Goal: Use online tool/utility: Utilize a website feature to perform a specific function

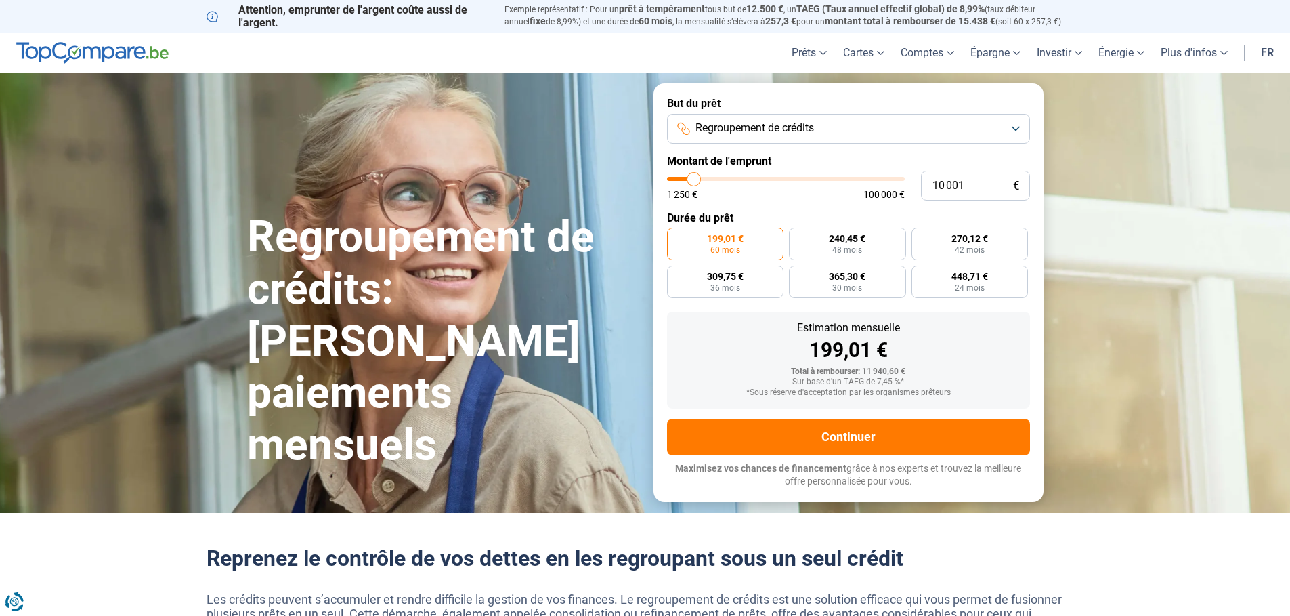
type input "11 250"
type input "11250"
type input "12 750"
type input "12750"
type input "15 750"
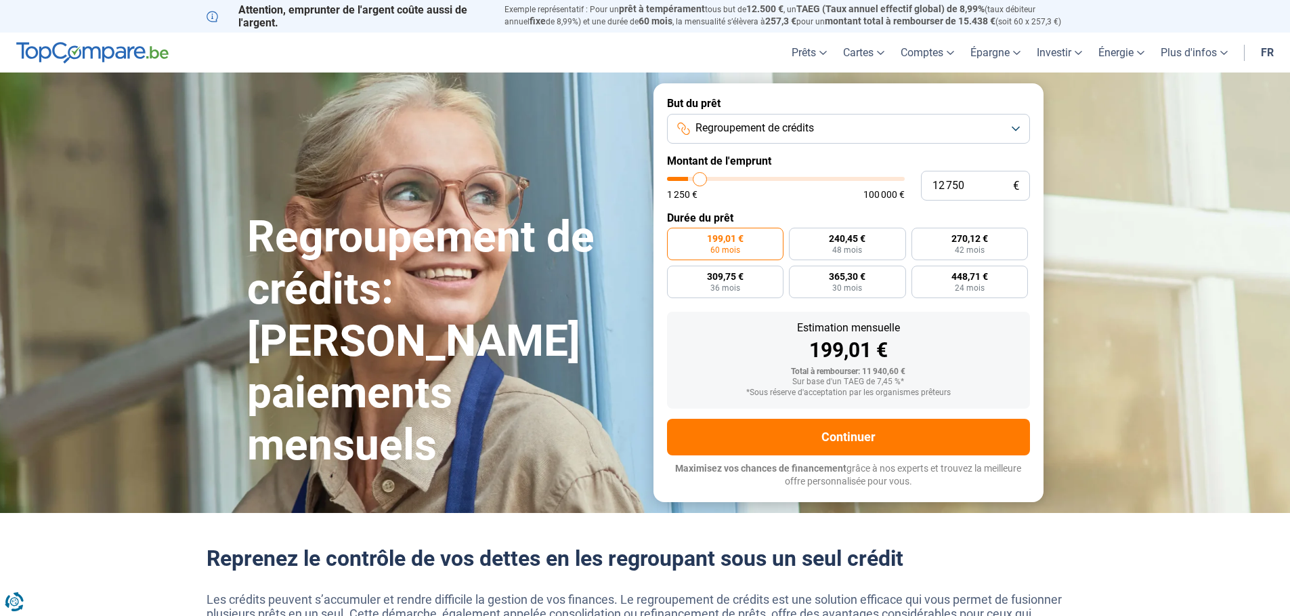
type input "15750"
type input "22 750"
type input "22750"
type input "25 000"
type input "25000"
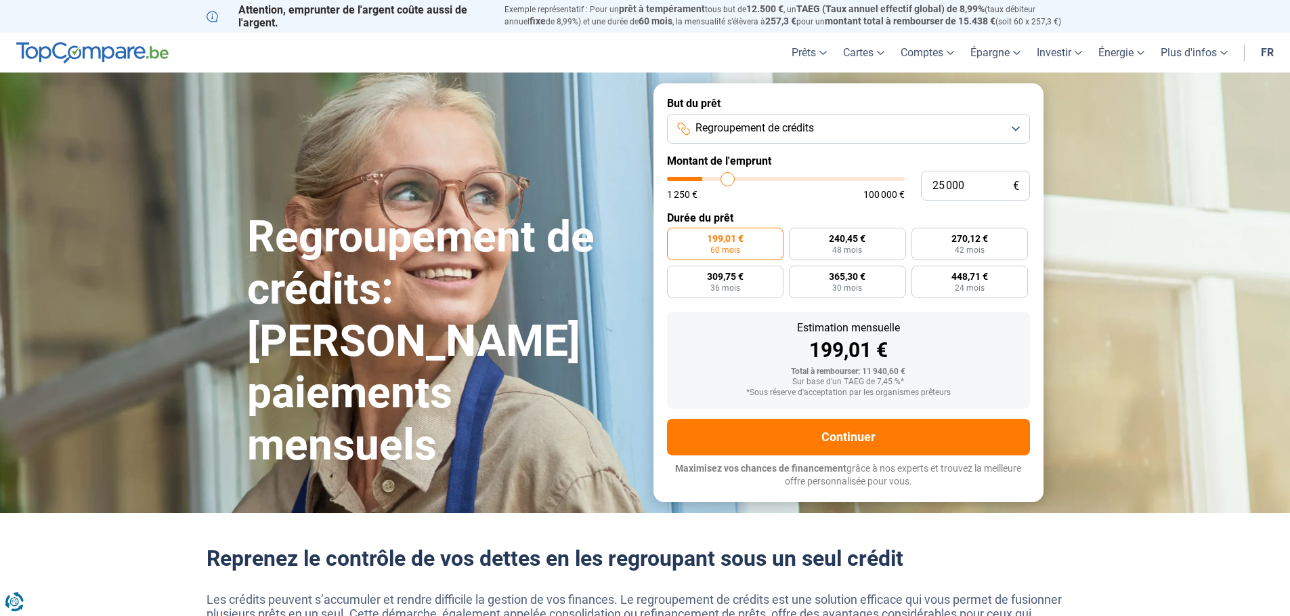
type input "33 750"
type input "33750"
type input "41 500"
type input "41500"
type input "49 750"
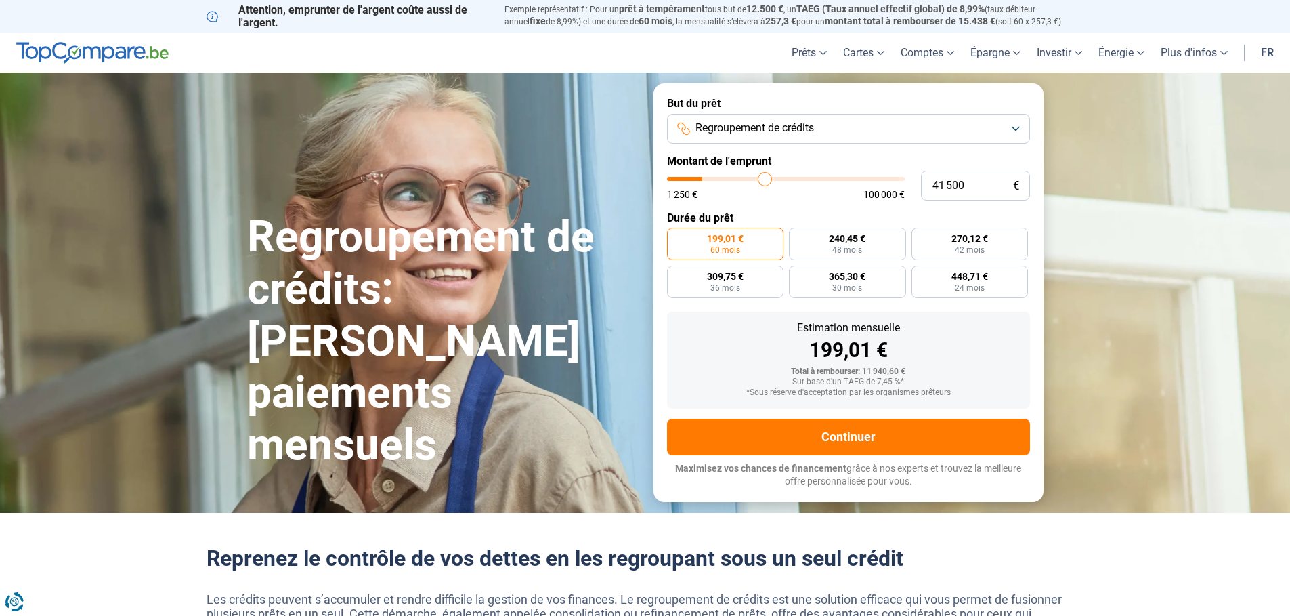
type input "49750"
type input "59 250"
type input "59250"
type input "69 500"
type input "69500"
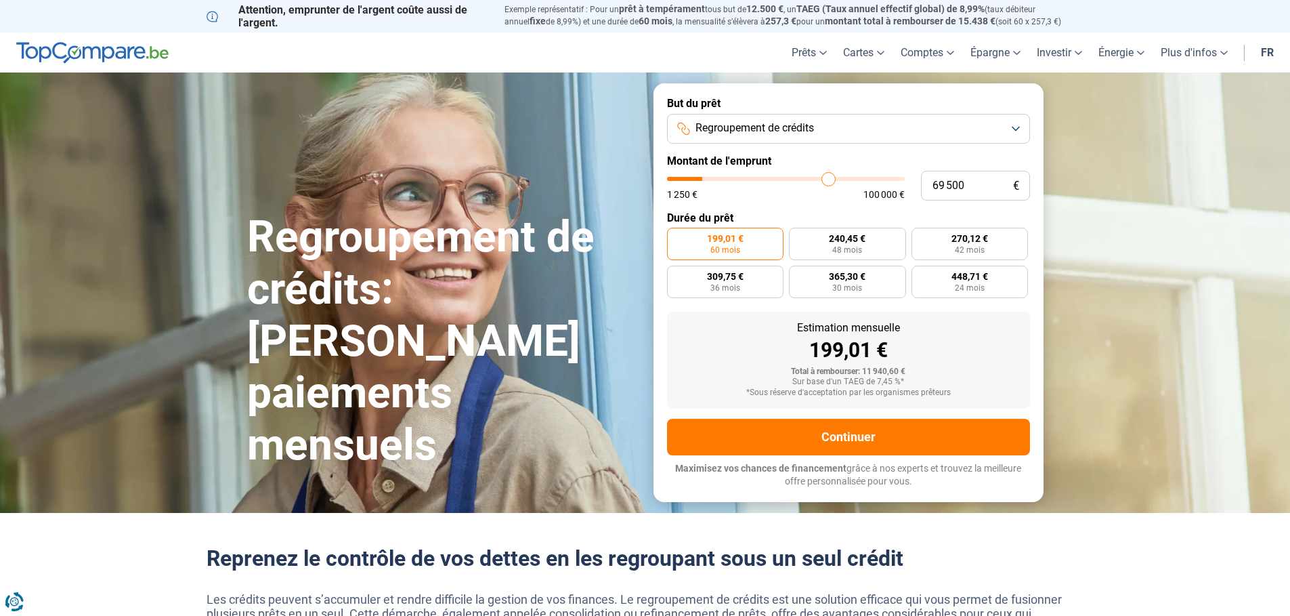
type input "80 250"
type input "80250"
type input "92 000"
type input "92000"
type input "100 000"
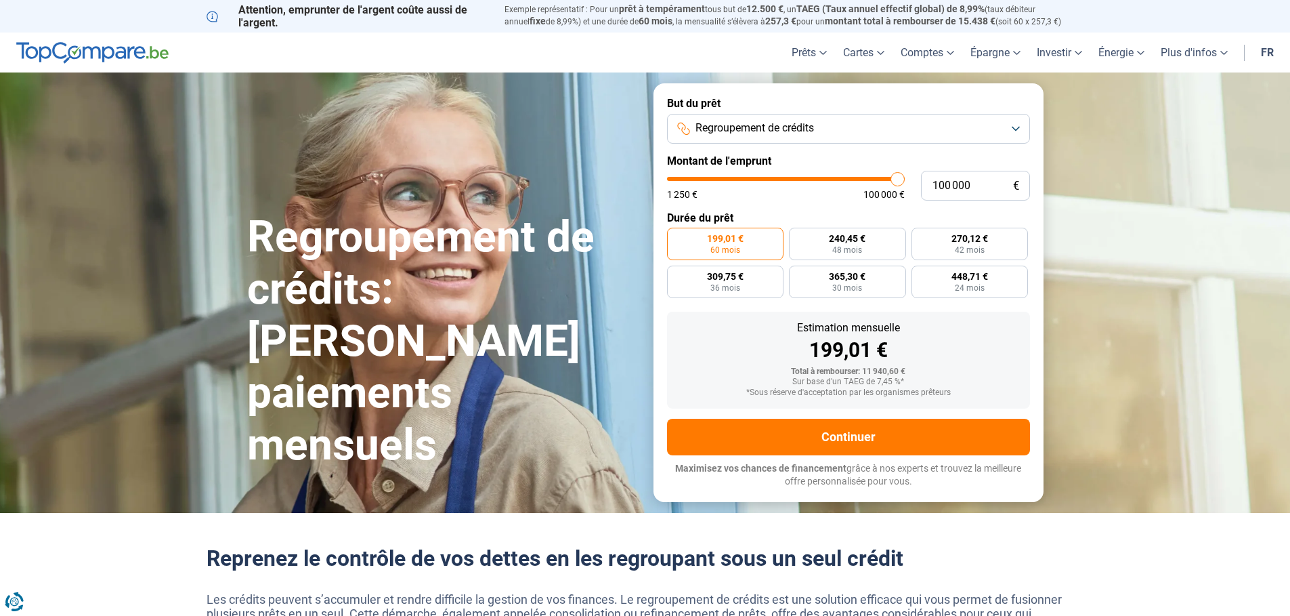
drag, startPoint x: 695, startPoint y: 177, endPoint x: 971, endPoint y: 181, distance: 275.6
type input "100000"
click at [905, 181] on input "range" at bounding box center [786, 179] width 238 height 4
